Goal: Check status: Check status

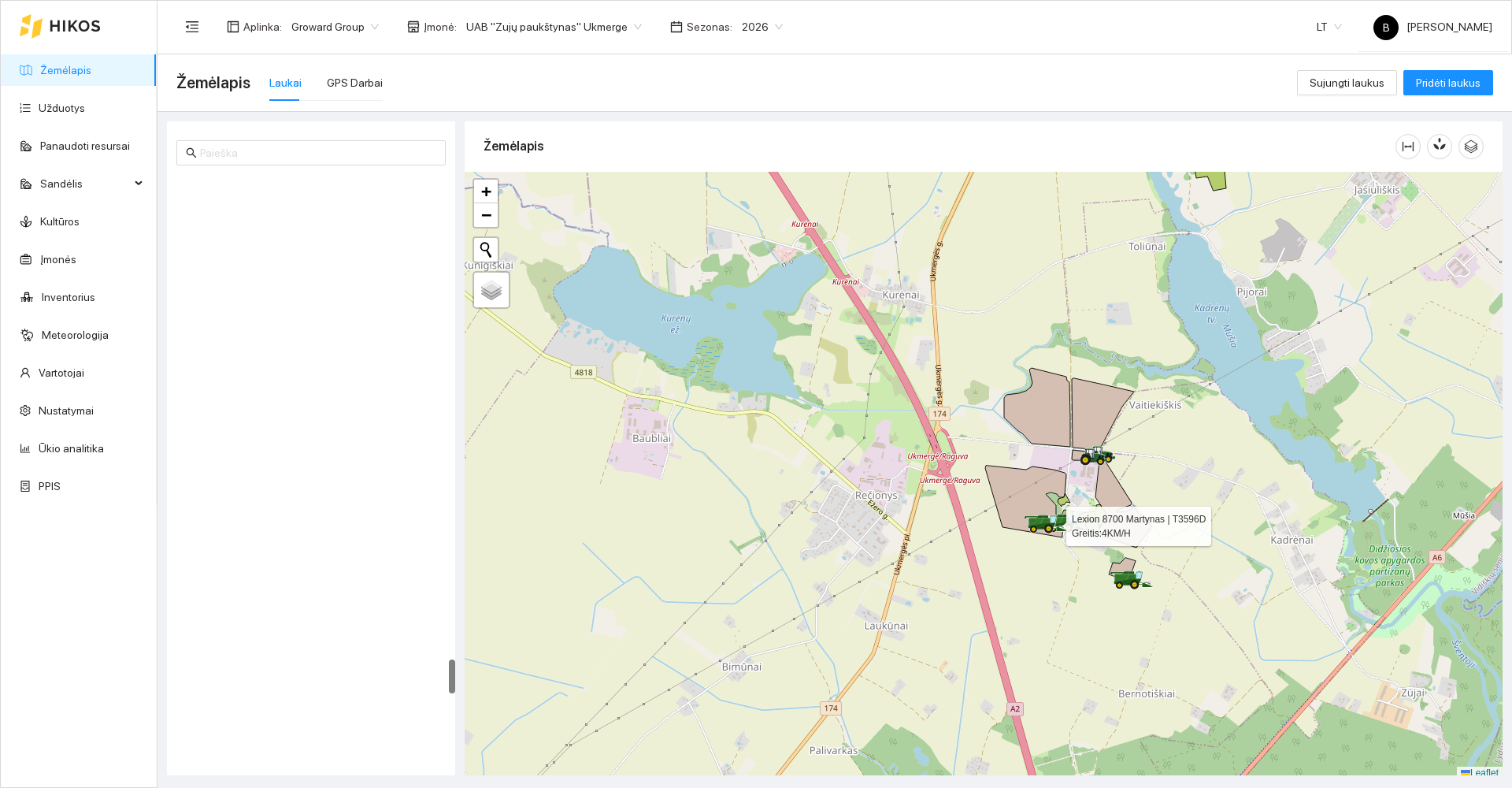
scroll to position [5, 0]
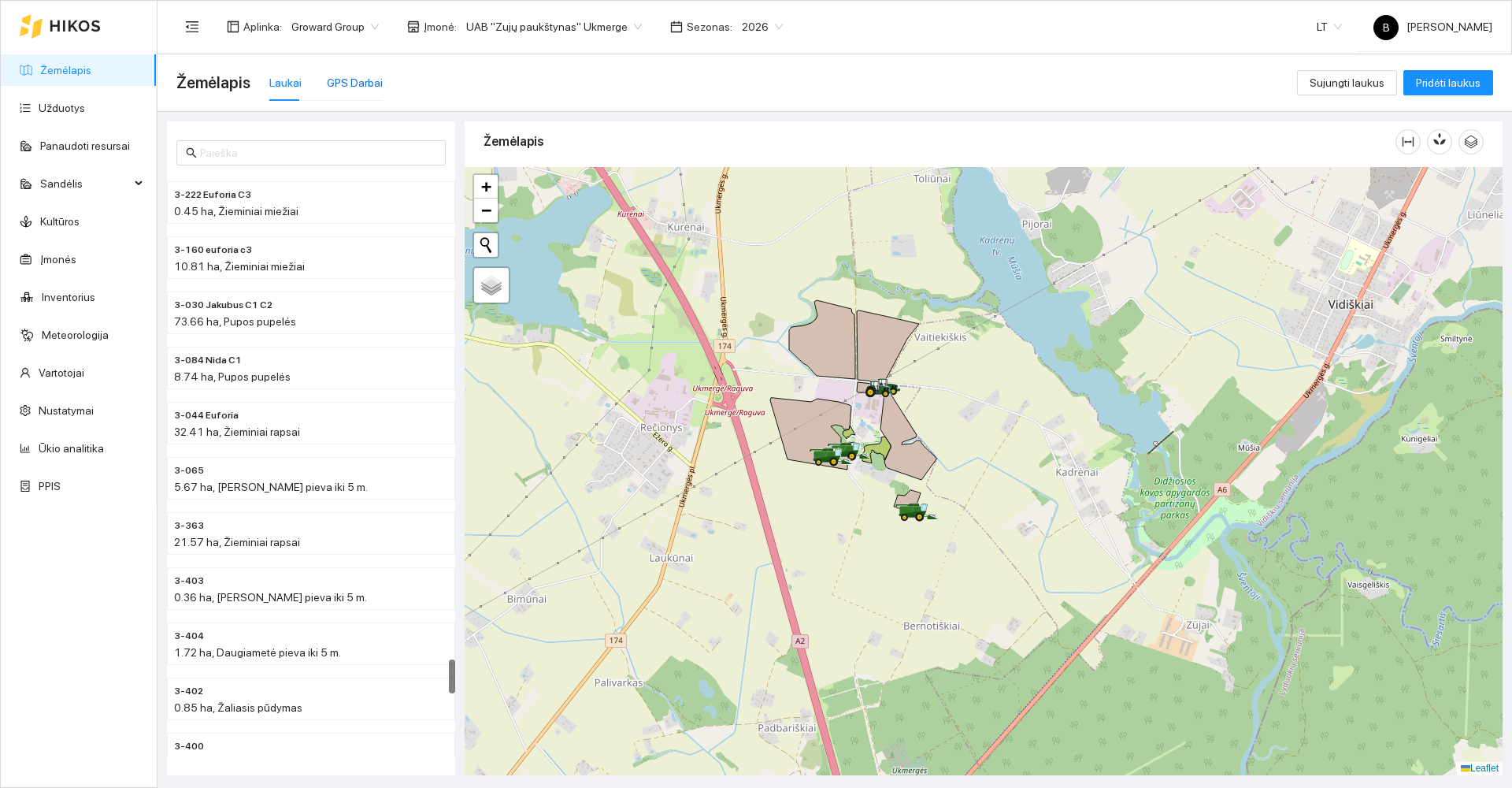
drag, startPoint x: 349, startPoint y: 86, endPoint x: 381, endPoint y: 112, distance: 41.2
click at [349, 86] on div "GPS Darbai" at bounding box center [354, 82] width 56 height 17
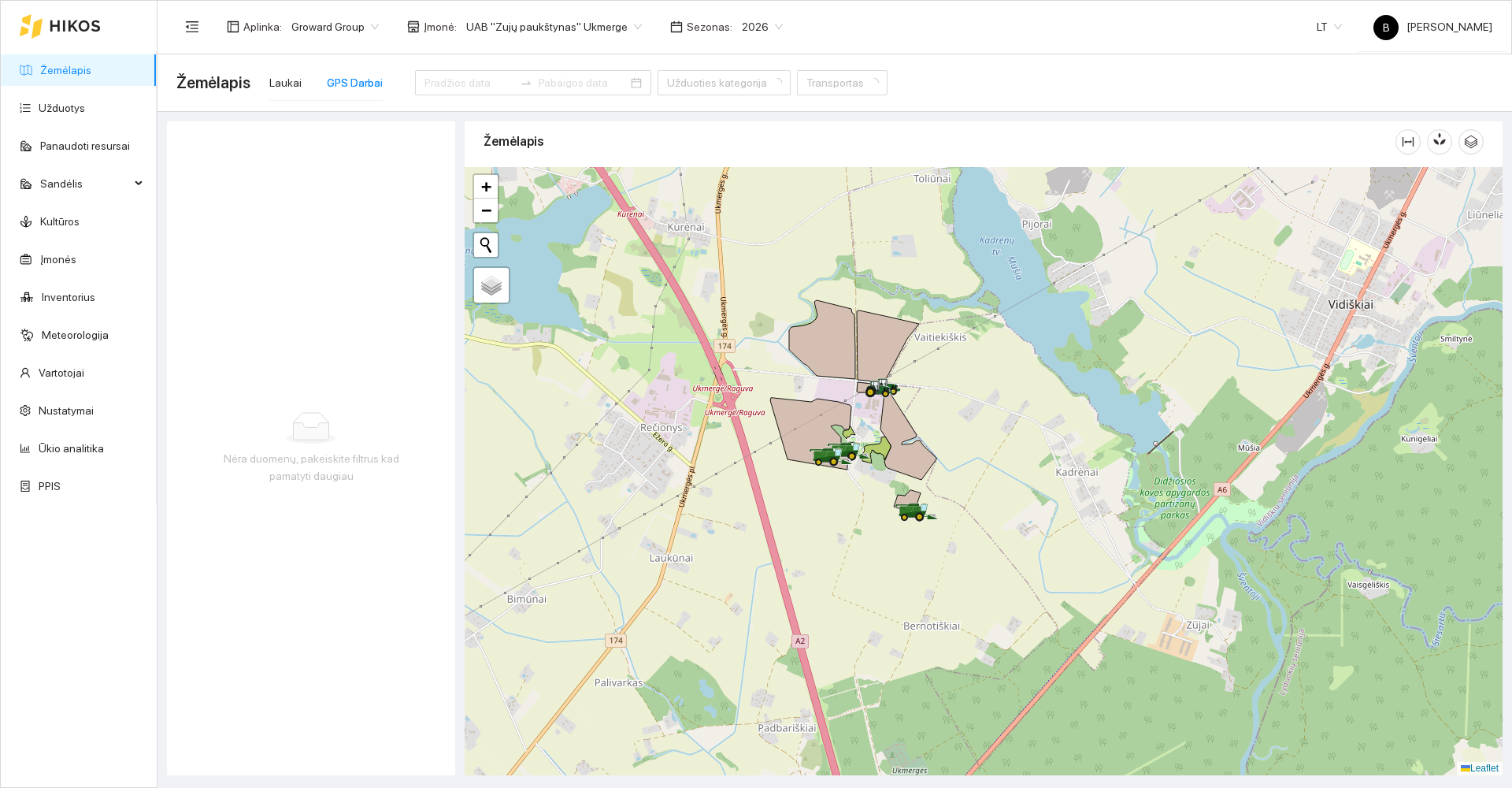
type input "[DATE]"
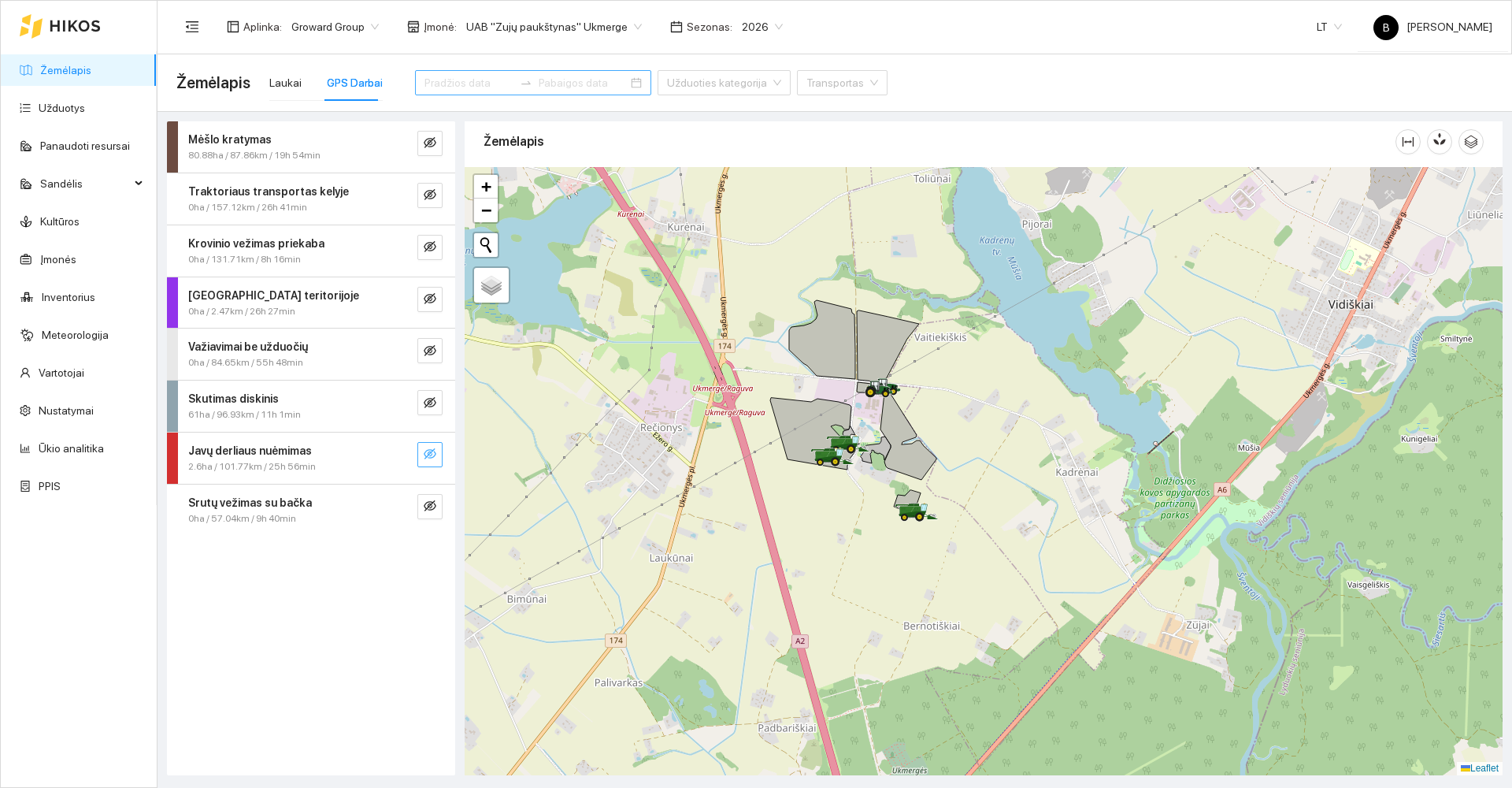
click at [429, 455] on icon "eye-invisible" at bounding box center [430, 454] width 13 height 13
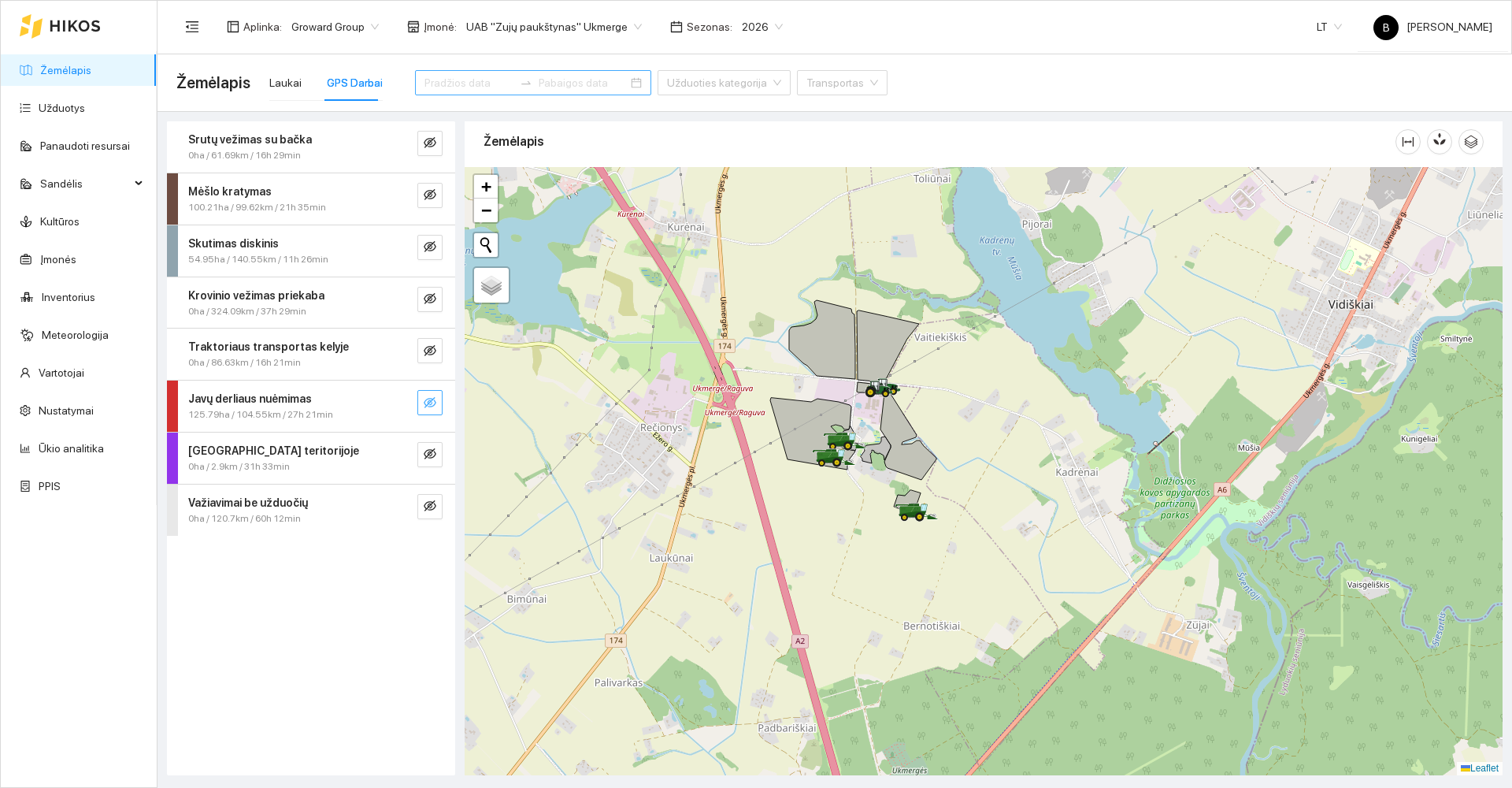
click at [426, 403] on icon "eye-invisible" at bounding box center [430, 402] width 13 height 13
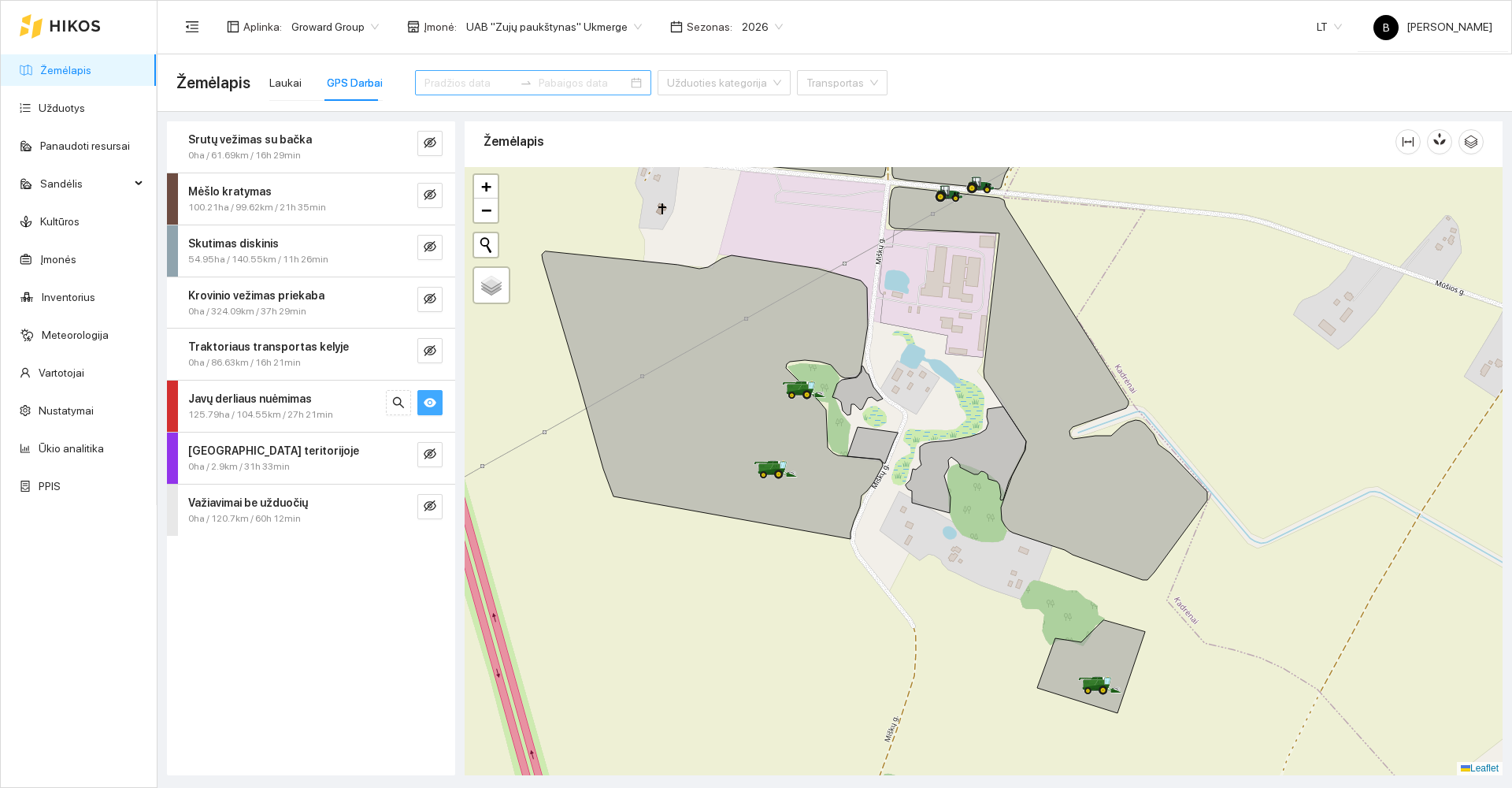
click at [762, 26] on span "2026" at bounding box center [762, 27] width 41 height 24
click at [731, 184] on div "2025" at bounding box center [743, 183] width 41 height 17
click at [355, 86] on div "GPS Darbai" at bounding box center [354, 82] width 56 height 17
click at [436, 401] on icon "eye" at bounding box center [430, 403] width 13 height 10
click at [431, 405] on icon "eye-invisible" at bounding box center [430, 402] width 13 height 13
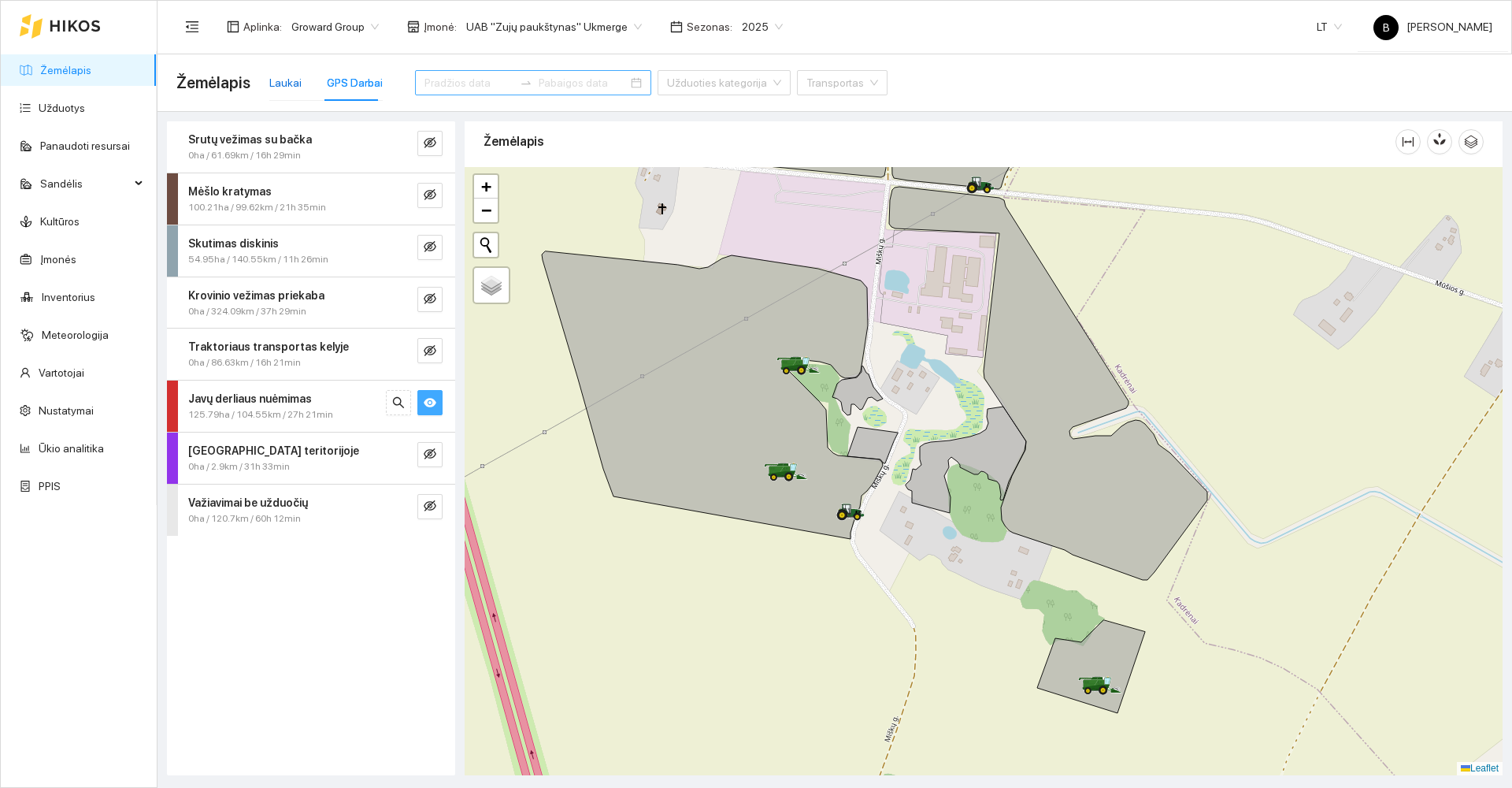
click at [286, 82] on div "Laukai" at bounding box center [285, 82] width 33 height 17
